Goal: Complete application form: Complete application form

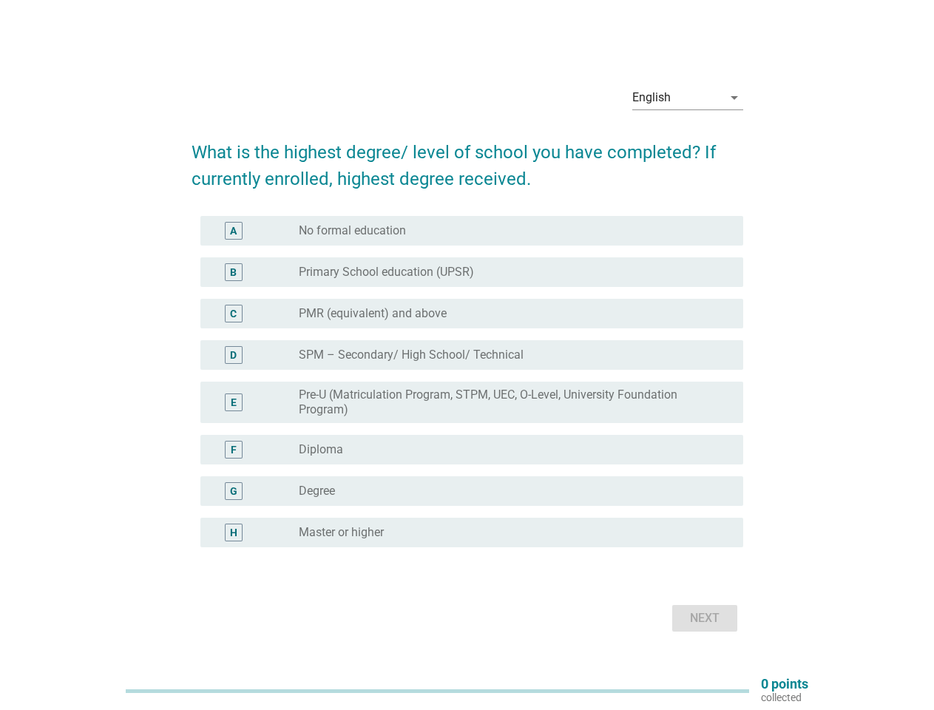
click at [468, 355] on label "SPM – Secondary/ High School/ Technical" at bounding box center [411, 355] width 225 height 15
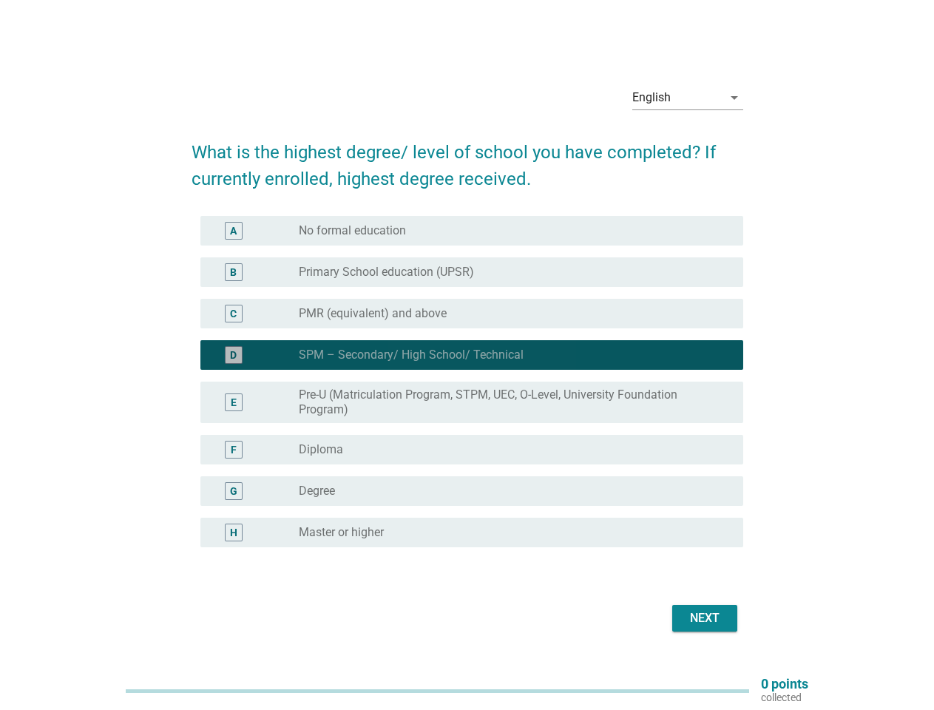
click at [688, 98] on div "English" at bounding box center [678, 98] width 90 height 24
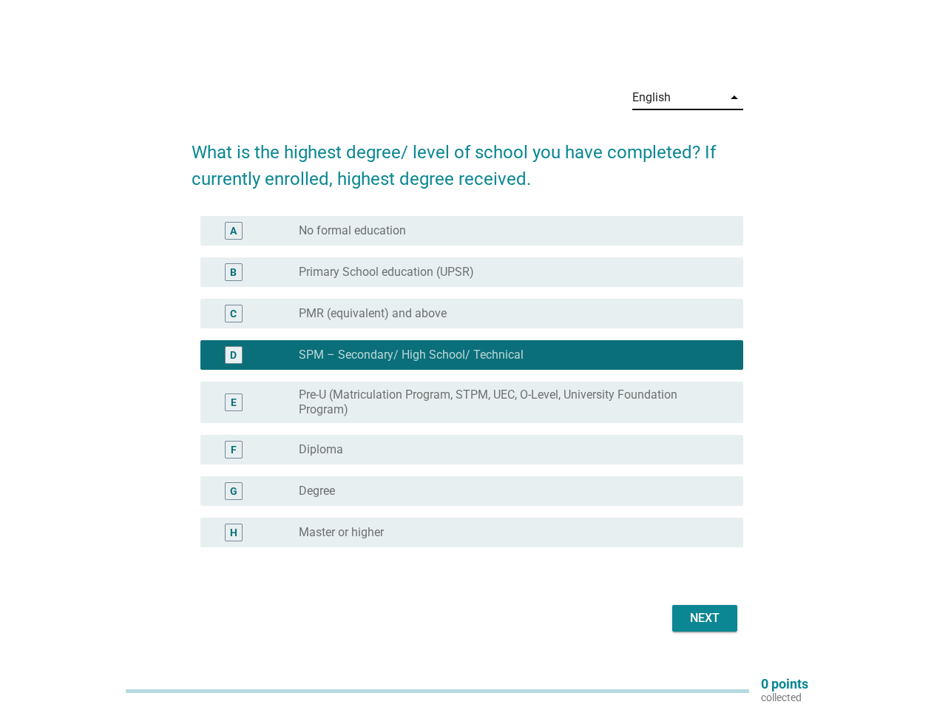
click at [468, 391] on label "Pre-U (Matriculation Program, STPM, UEC, O-Level, University Foundation Program)" at bounding box center [509, 403] width 421 height 30
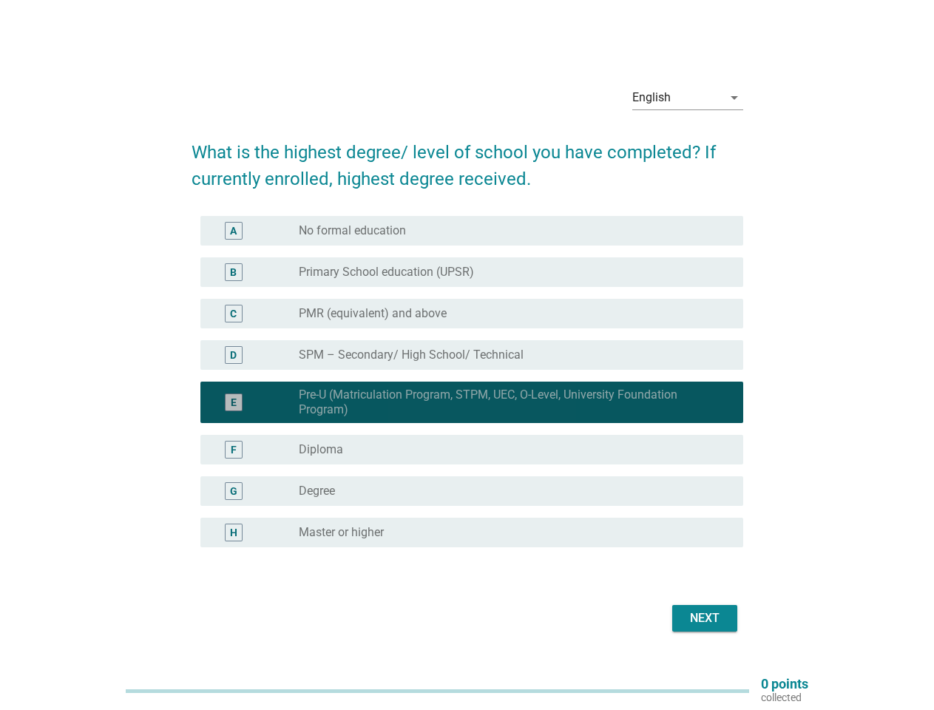
click at [468, 382] on div "E radio_button_checked Pre-U (Matriculation Program, STPM, UEC, O-Level, Univer…" at bounding box center [471, 402] width 543 height 41
click at [472, 231] on div "radio_button_unchecked No formal education" at bounding box center [509, 230] width 421 height 15
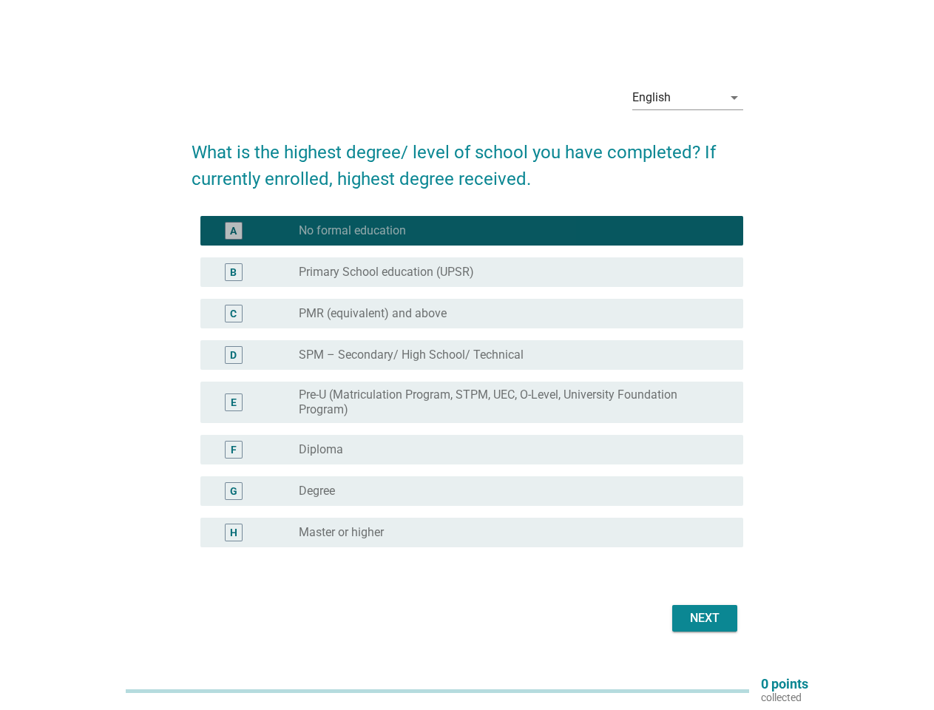
click at [352, 231] on label "No formal education" at bounding box center [352, 230] width 107 height 15
click at [472, 272] on label "Primary School education (UPSR)" at bounding box center [386, 272] width 175 height 15
click at [386, 272] on label "Primary School education (UPSR)" at bounding box center [386, 272] width 175 height 15
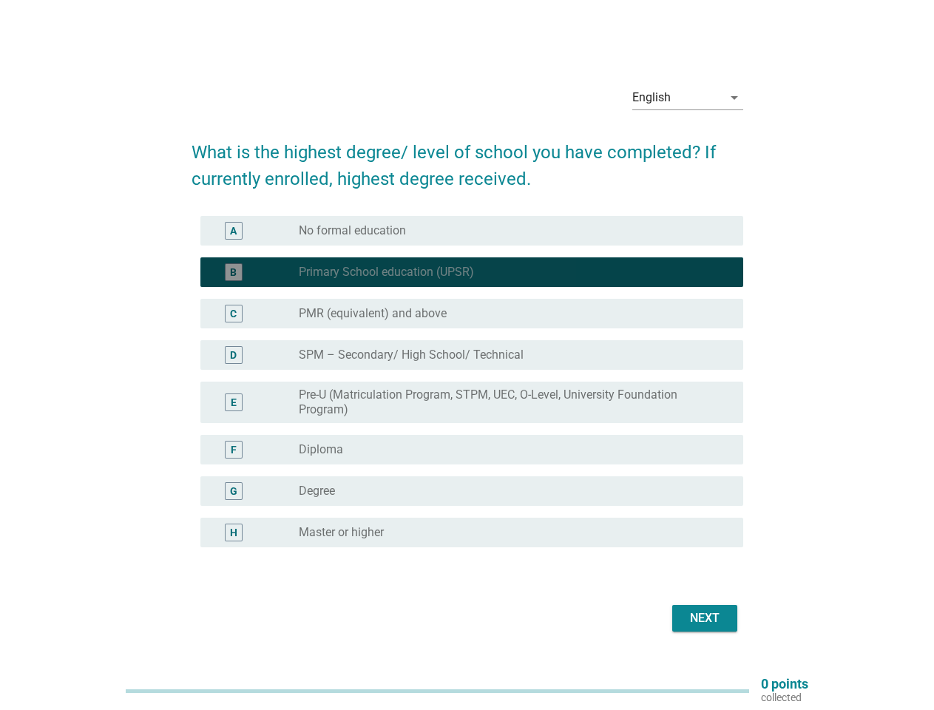
click at [472, 314] on div "radio_button_unchecked PMR (equivalent) and above" at bounding box center [509, 313] width 421 height 15
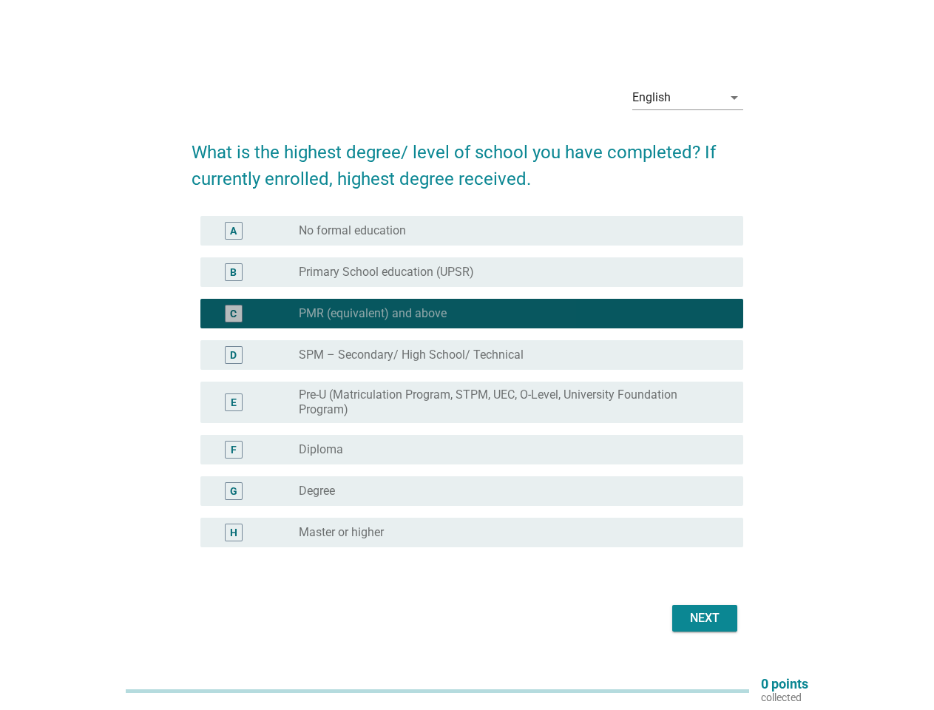
click at [373, 314] on label "PMR (equivalent) and above" at bounding box center [373, 313] width 148 height 15
